Goal: Register for event/course

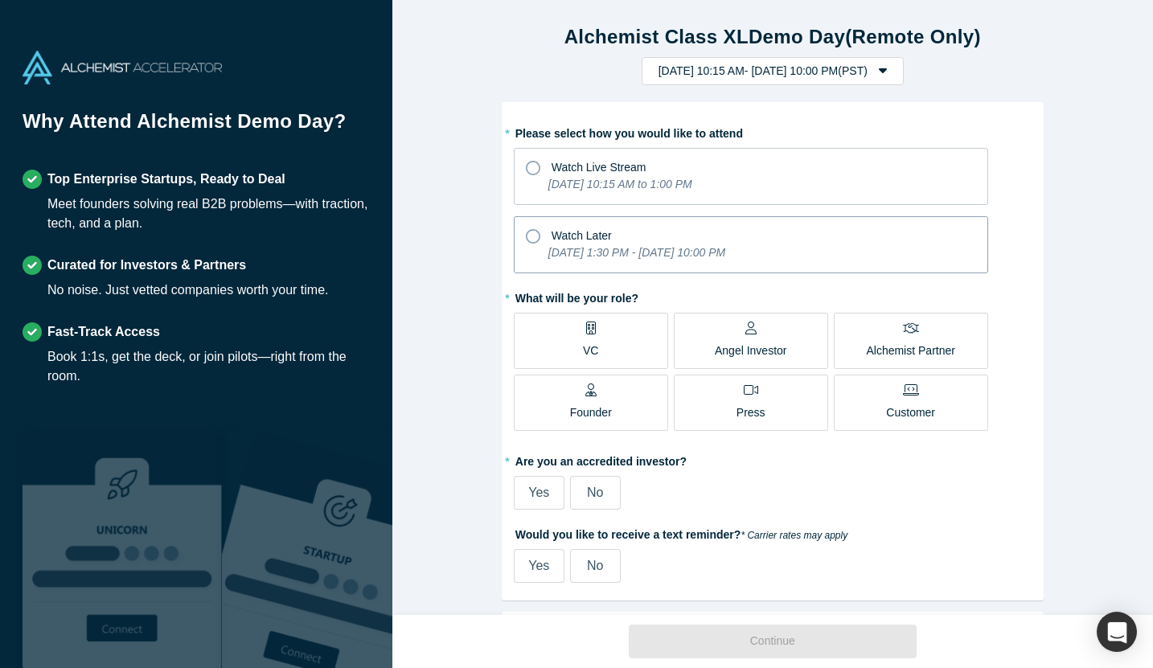
click at [534, 237] on icon at bounding box center [533, 236] width 14 height 14
click at [0, 0] on input "Watch Later [DATE] 1:30 PM - [DATE] 10:00 PM" at bounding box center [0, 0] width 0 height 0
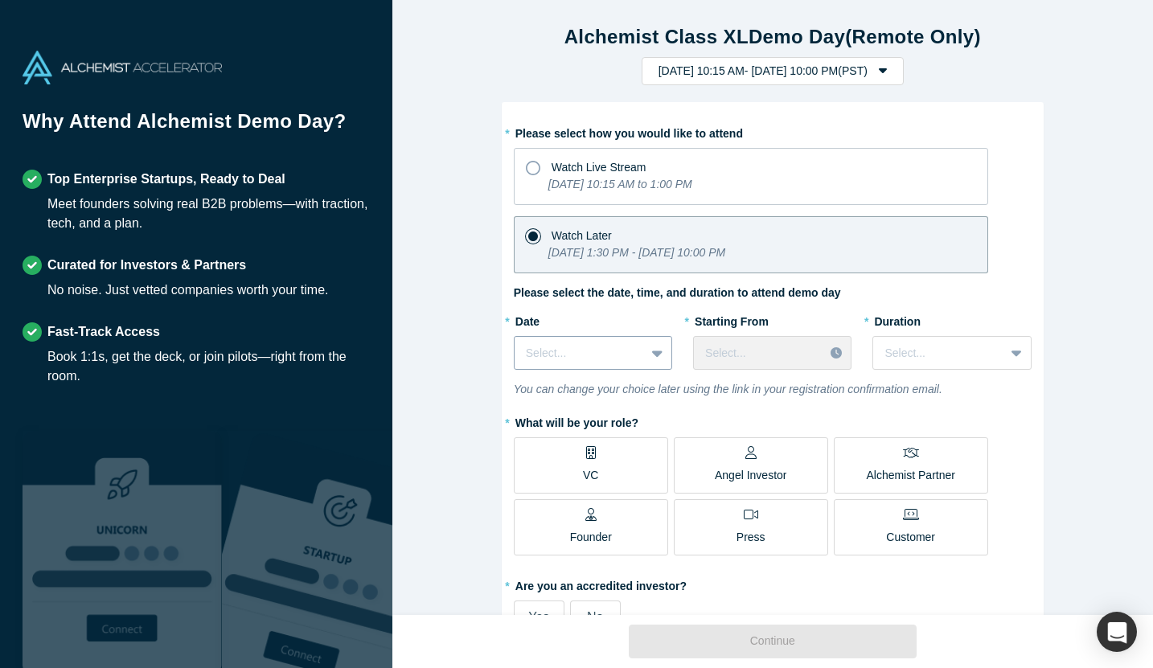
click at [652, 350] on icon at bounding box center [657, 353] width 10 height 16
click at [660, 349] on icon at bounding box center [656, 353] width 10 height 16
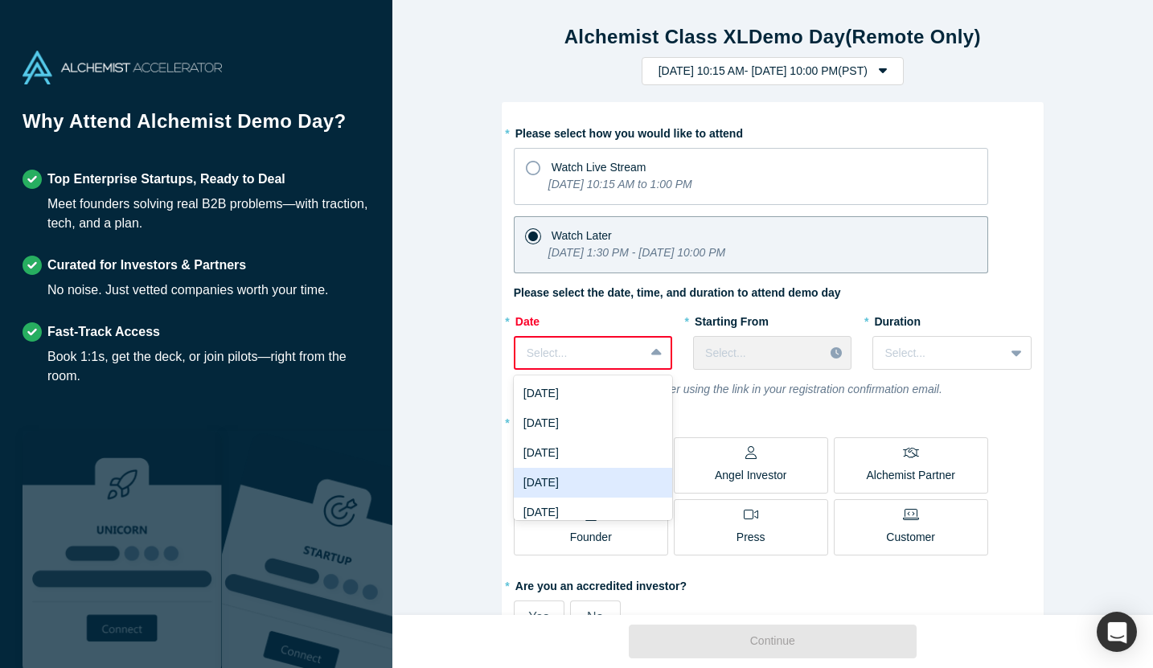
click at [551, 481] on div "[DATE]" at bounding box center [593, 483] width 158 height 30
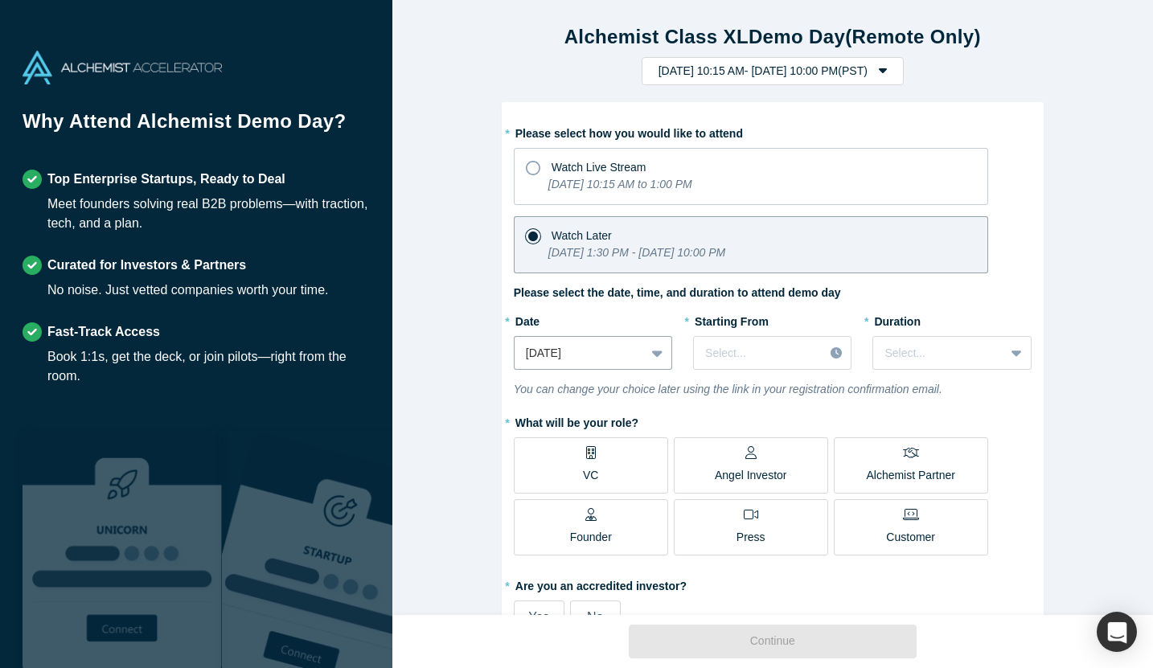
click at [613, 470] on label "VC" at bounding box center [591, 466] width 154 height 56
click at [0, 0] on input "VC" at bounding box center [0, 0] width 0 height 0
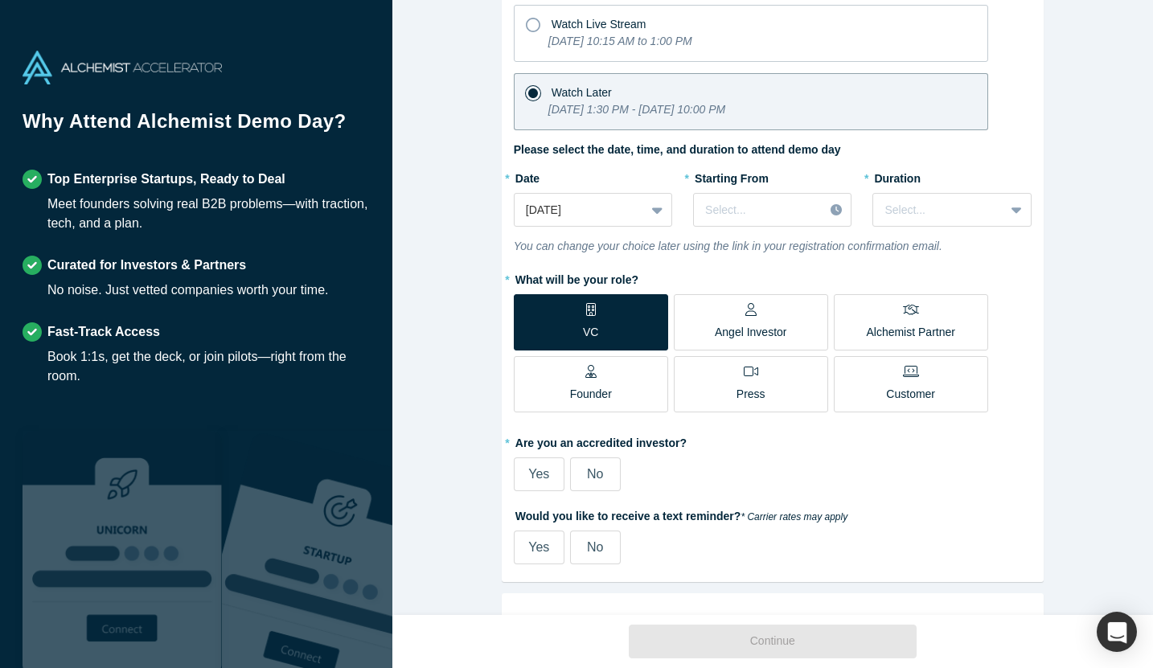
scroll to position [261, 0]
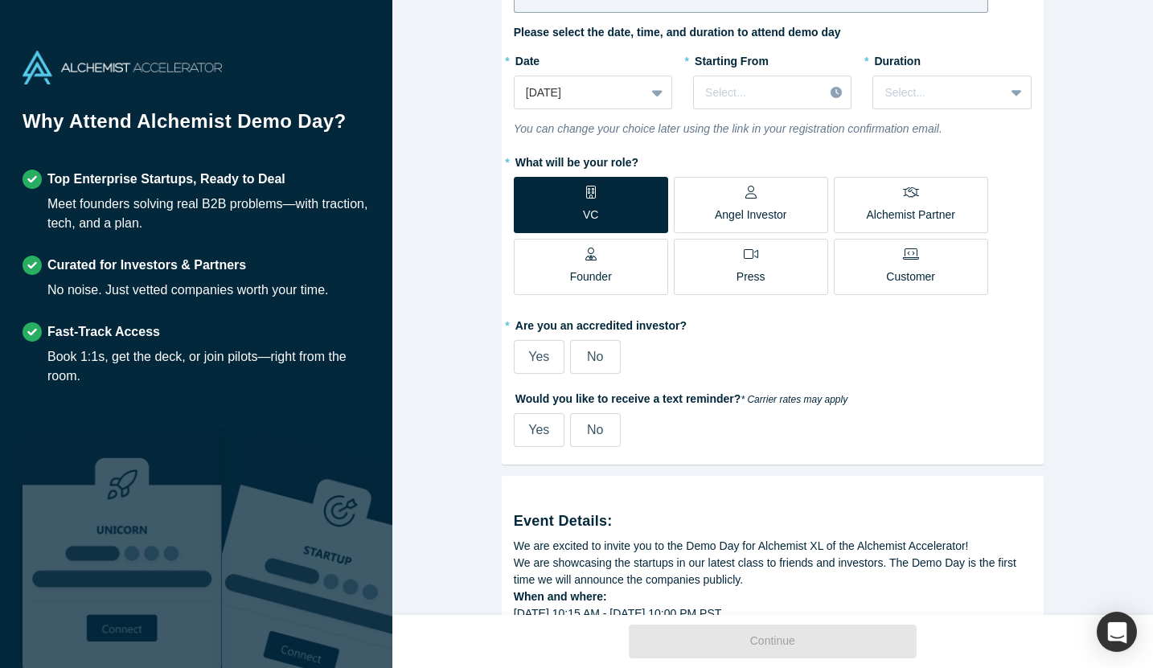
click at [550, 366] on label "Yes" at bounding box center [539, 357] width 51 height 34
click at [0, 0] on input "Yes" at bounding box center [0, 0] width 0 height 0
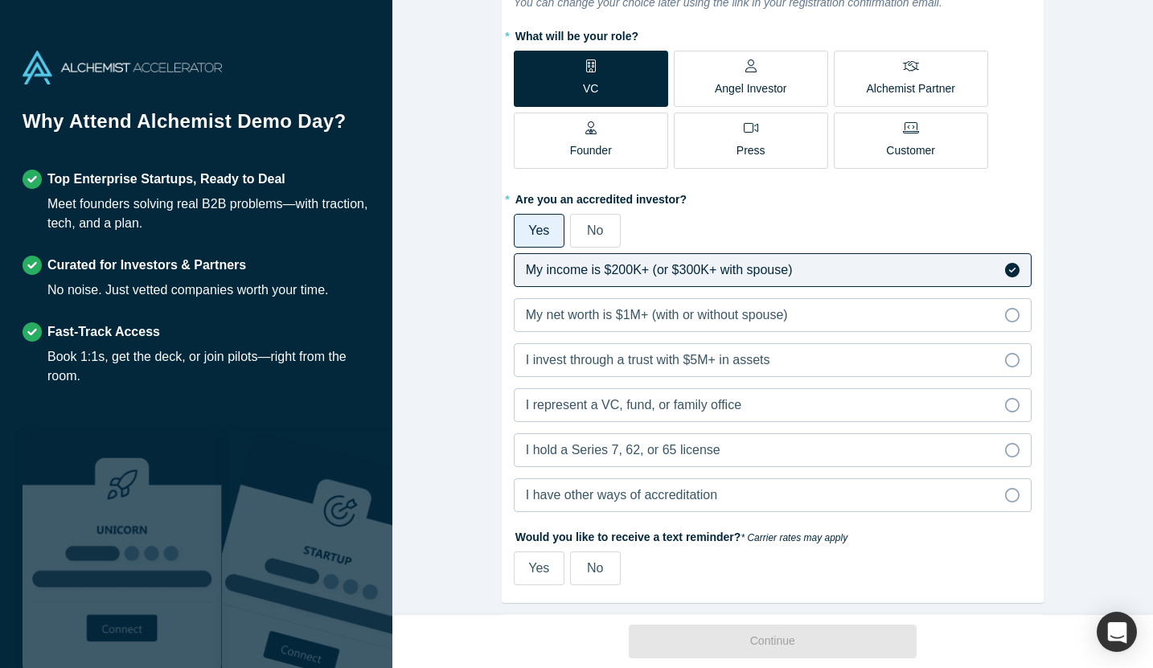
scroll to position [425, 0]
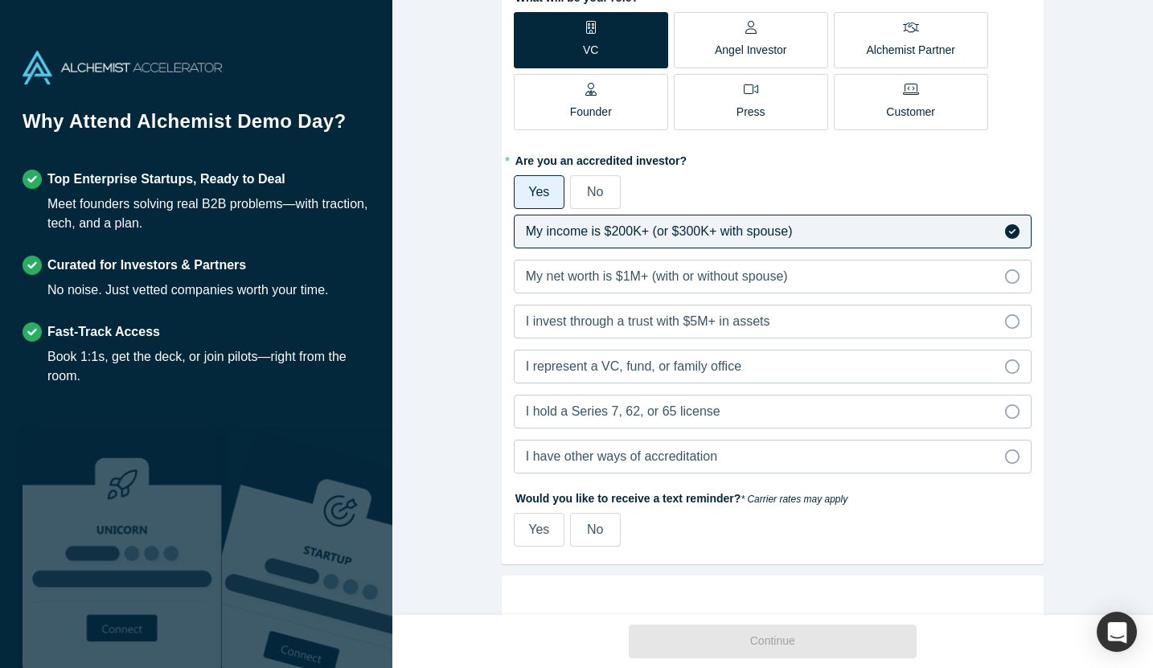
click at [466, 450] on div "Alchemist Class XL Demo Day (Remote Only) [DATE] 10:15 AM - [DATE] 10:00 PM ( P…" at bounding box center [772, 307] width 761 height 615
click at [587, 538] on div "No" at bounding box center [595, 529] width 16 height 19
click at [0, 0] on input "No" at bounding box center [0, 0] width 0 height 0
click at [429, 461] on div "Alchemist Class XL Demo Day (Remote Only) [DATE] 10:15 AM - [DATE] 10:00 PM ( P…" at bounding box center [772, 307] width 761 height 615
click at [594, 189] on span "No" at bounding box center [595, 192] width 16 height 14
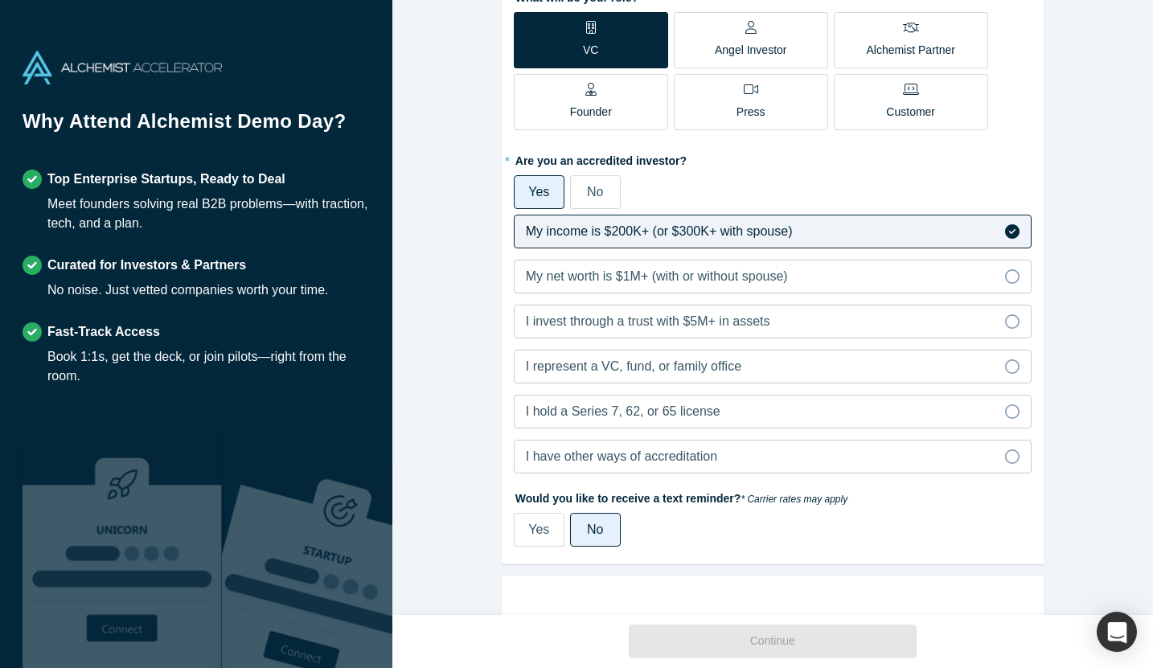
click at [0, 0] on input "No" at bounding box center [0, 0] width 0 height 0
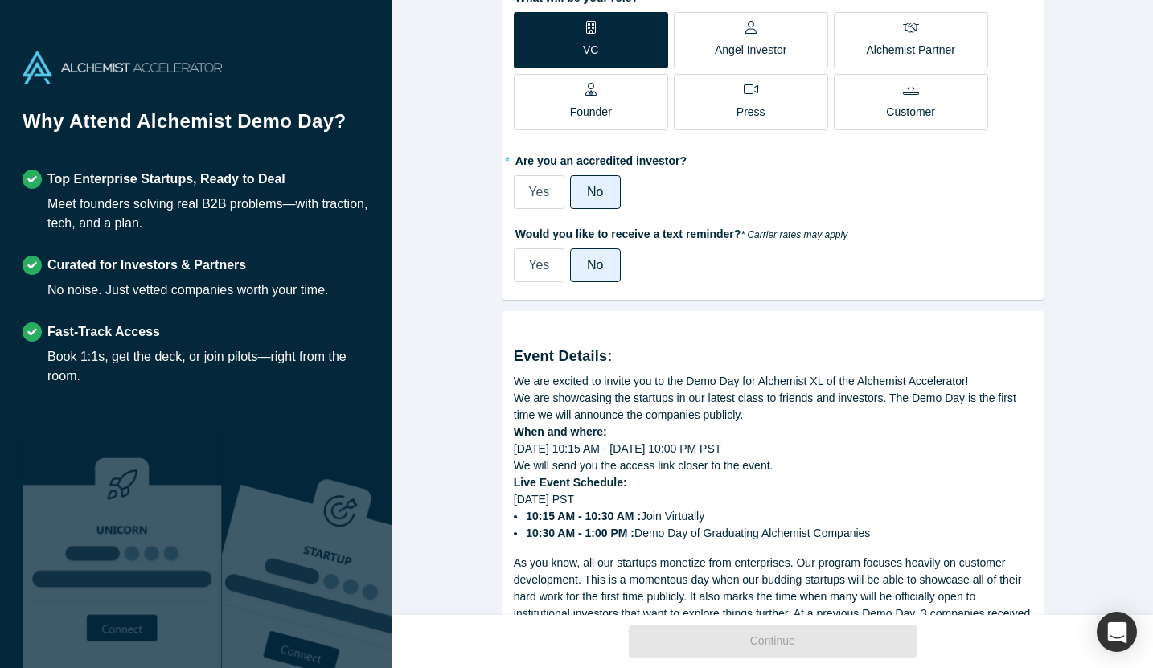
click at [549, 192] on span "Yes" at bounding box center [538, 192] width 21 height 14
click at [0, 0] on input "Yes" at bounding box center [0, 0] width 0 height 0
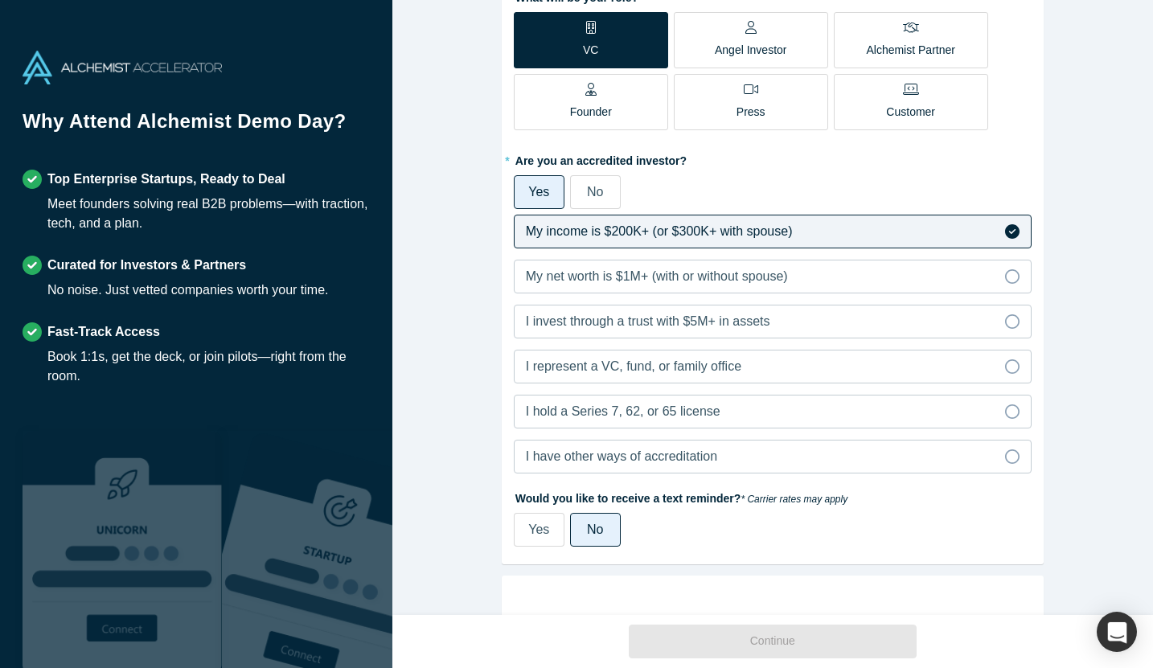
click at [450, 357] on div "Alchemist Class XL Demo Day (Remote Only) [DATE] 10:15 AM - [DATE] 10:00 PM ( P…" at bounding box center [772, 307] width 761 height 615
